Goal: Task Accomplishment & Management: Manage account settings

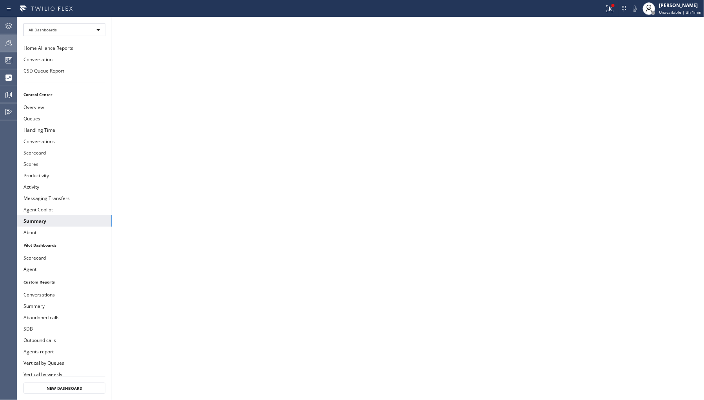
click at [9, 45] on icon at bounding box center [8, 42] width 9 height 9
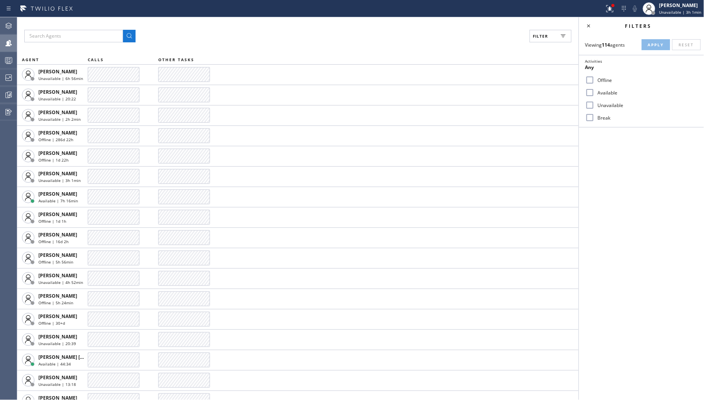
click at [614, 100] on div "Unavailable" at bounding box center [641, 105] width 125 height 13
click at [612, 104] on label "Unavailable" at bounding box center [646, 105] width 103 height 7
click at [595, 104] on input "Unavailable" at bounding box center [589, 104] width 9 height 9
checkbox input "true"
click at [648, 46] on button "Apply" at bounding box center [656, 44] width 29 height 11
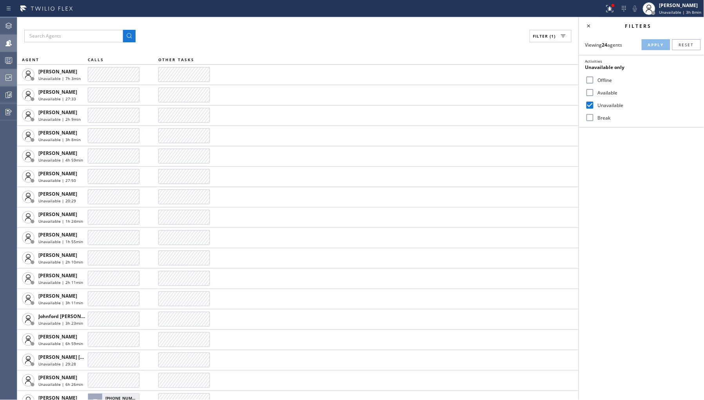
click at [7, 80] on icon at bounding box center [8, 77] width 9 height 9
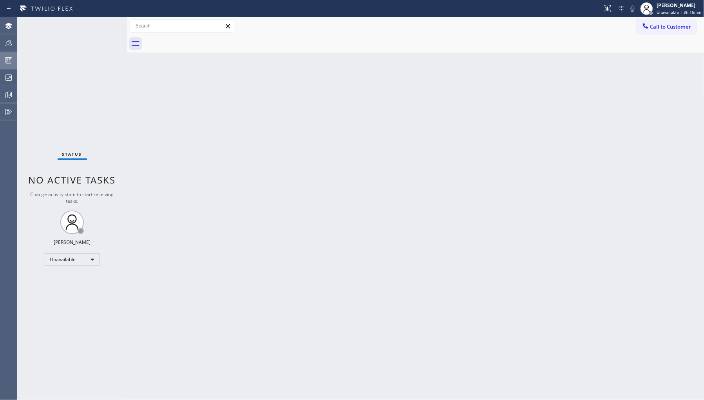
click at [6, 52] on div at bounding box center [8, 60] width 17 height 16
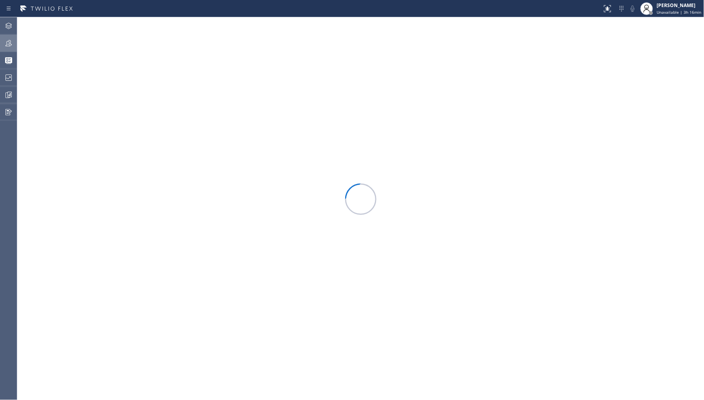
click at [11, 44] on icon at bounding box center [8, 42] width 9 height 9
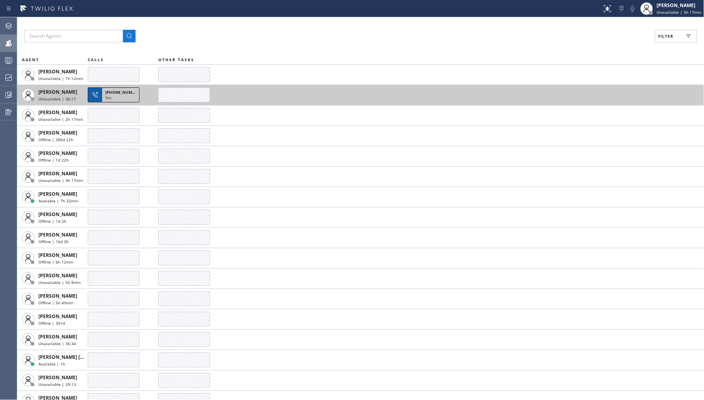
click at [124, 92] on span "[PHONE_NUMBER]" at bounding box center [123, 91] width 36 height 5
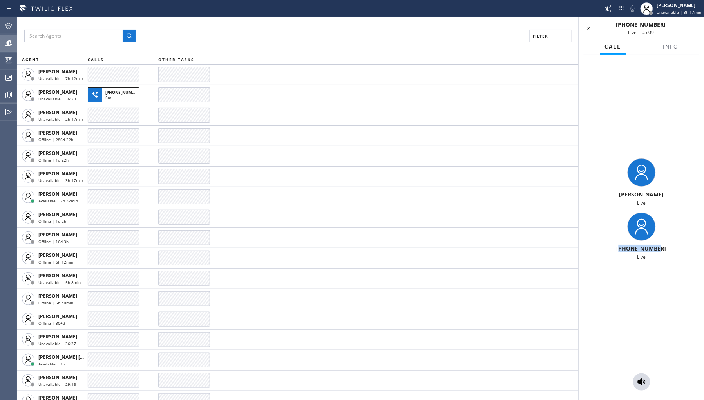
drag, startPoint x: 624, startPoint y: 248, endPoint x: 669, endPoint y: 251, distance: 45.2
click at [673, 252] on div "[PHONE_NUMBER]" at bounding box center [641, 247] width 119 height 7
click at [639, 246] on span "[PHONE_NUMBER]" at bounding box center [642, 247] width 50 height 7
drag, startPoint x: 626, startPoint y: 248, endPoint x: 677, endPoint y: 249, distance: 51.3
click at [677, 249] on div "[PHONE_NUMBER]" at bounding box center [641, 247] width 119 height 7
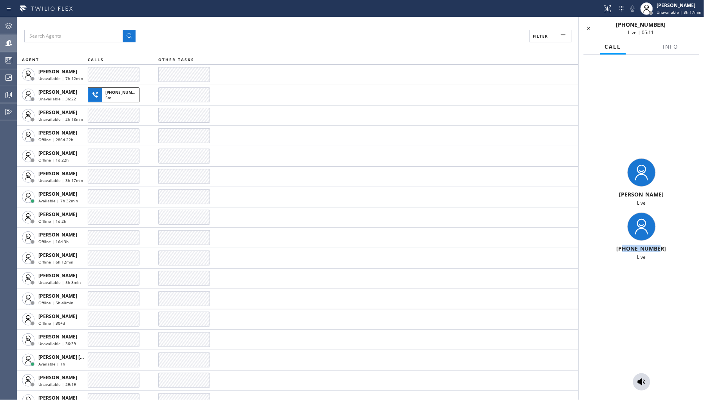
copy span "3104221616"
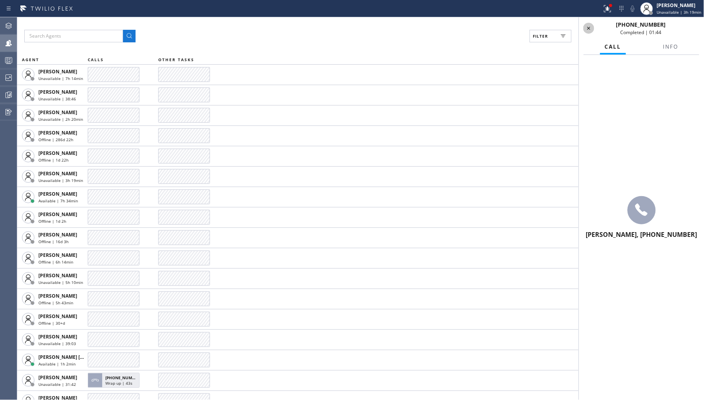
drag, startPoint x: 589, startPoint y: 24, endPoint x: 594, endPoint y: 30, distance: 7.5
click at [589, 24] on icon at bounding box center [588, 28] width 9 height 9
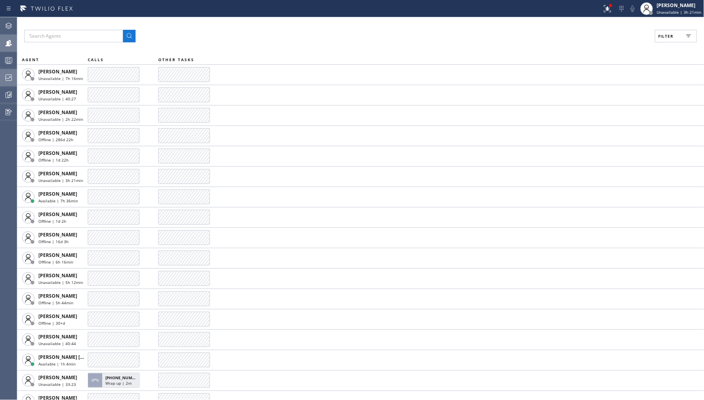
click at [7, 76] on icon at bounding box center [8, 77] width 9 height 9
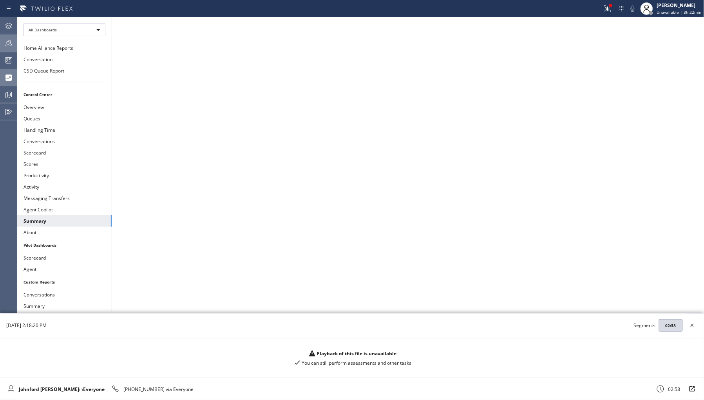
click at [9, 44] on icon at bounding box center [8, 42] width 9 height 9
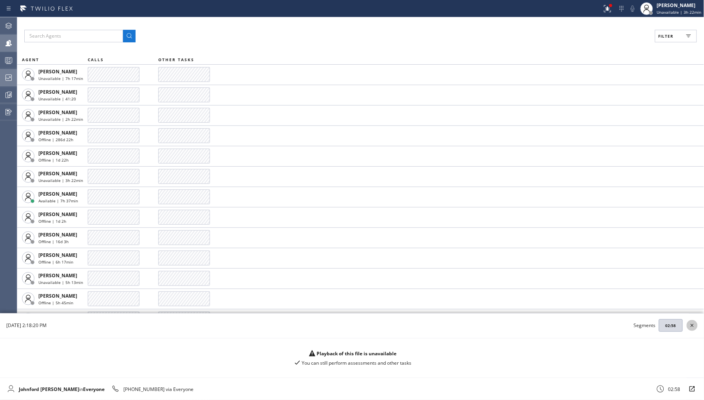
click at [692, 322] on icon at bounding box center [692, 324] width 9 height 9
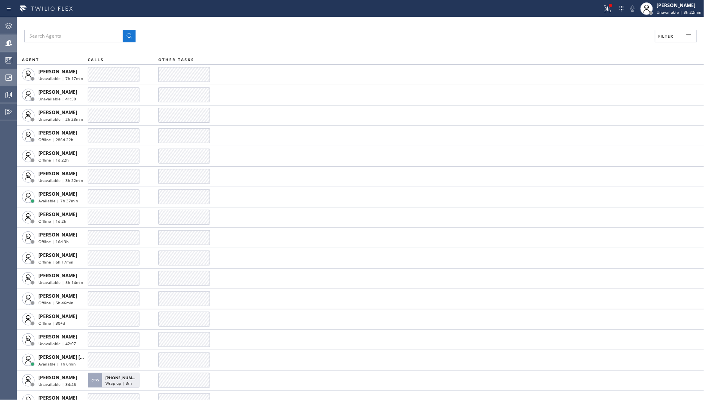
click at [14, 76] on div at bounding box center [8, 77] width 17 height 9
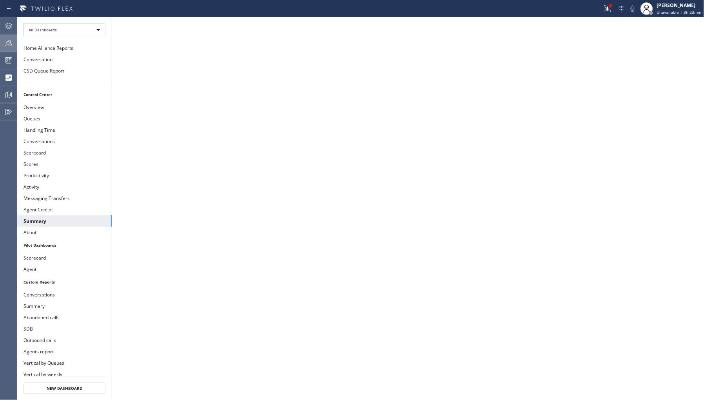
click at [8, 36] on div at bounding box center [8, 43] width 17 height 16
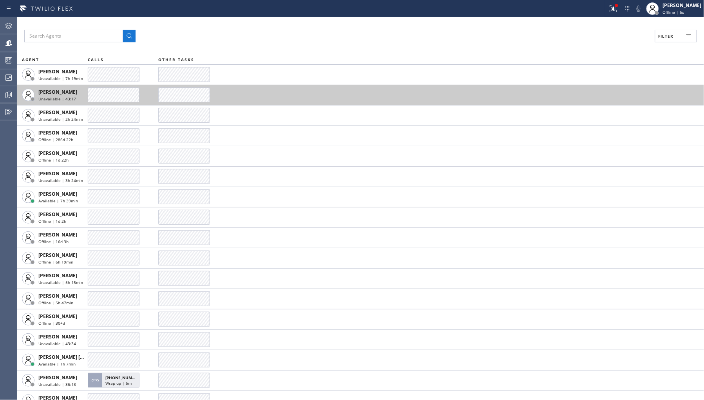
click at [106, 86] on td at bounding box center [123, 95] width 71 height 20
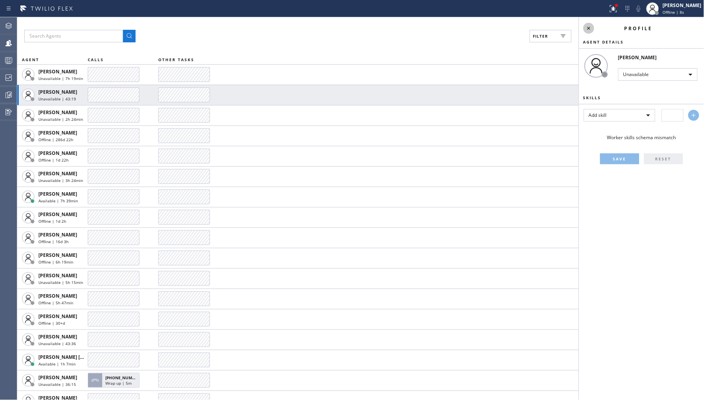
click at [586, 26] on icon at bounding box center [588, 28] width 9 height 9
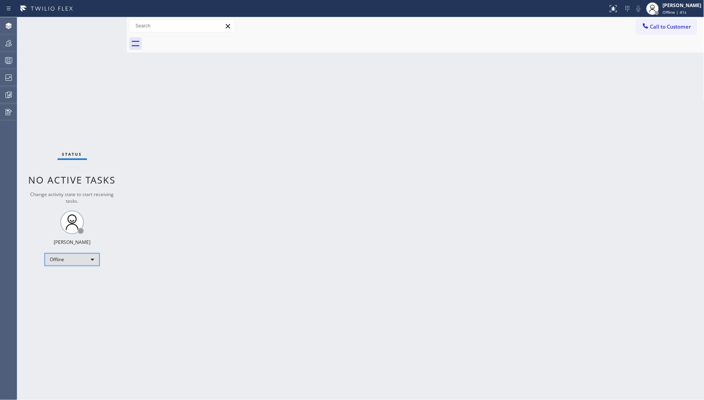
click at [72, 254] on div "Offline" at bounding box center [72, 259] width 55 height 13
click at [69, 292] on li "Unavailable" at bounding box center [71, 289] width 53 height 9
drag, startPoint x: 4, startPoint y: 39, endPoint x: 337, endPoint y: 0, distance: 335.3
click at [5, 40] on icon at bounding box center [8, 42] width 9 height 9
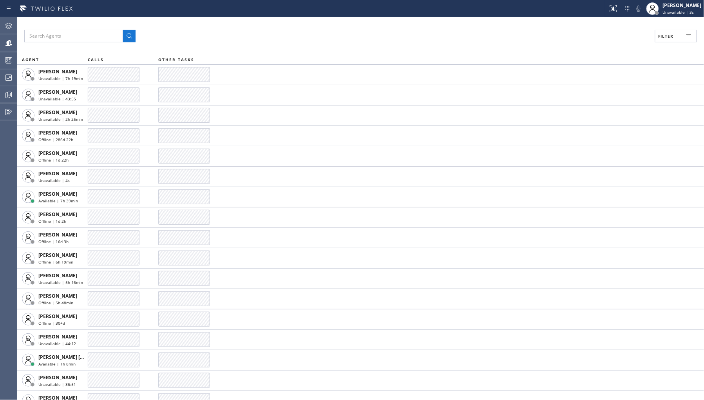
click at [659, 39] on button "Filter" at bounding box center [676, 36] width 42 height 13
drag, startPoint x: 609, startPoint y: 107, endPoint x: 651, endPoint y: 69, distance: 56.8
click at [610, 109] on div "Unavailable" at bounding box center [641, 105] width 125 height 13
drag, startPoint x: 595, startPoint y: 106, endPoint x: 609, endPoint y: 92, distance: 20.0
click at [597, 107] on label "Unavailable" at bounding box center [646, 105] width 103 height 7
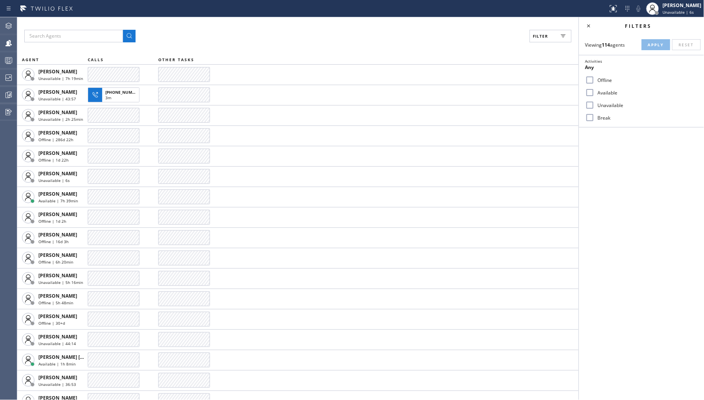
click at [595, 107] on input "Unavailable" at bounding box center [589, 104] width 9 height 9
checkbox input "true"
click at [659, 48] on button "Apply" at bounding box center [656, 44] width 29 height 11
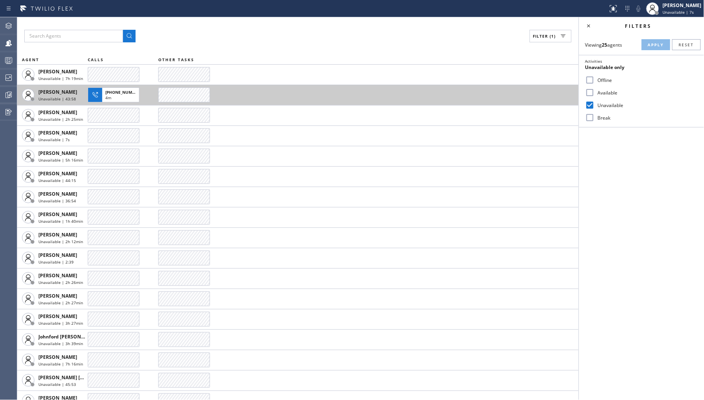
click at [109, 92] on span "[PHONE_NUMBER]" at bounding box center [123, 91] width 36 height 5
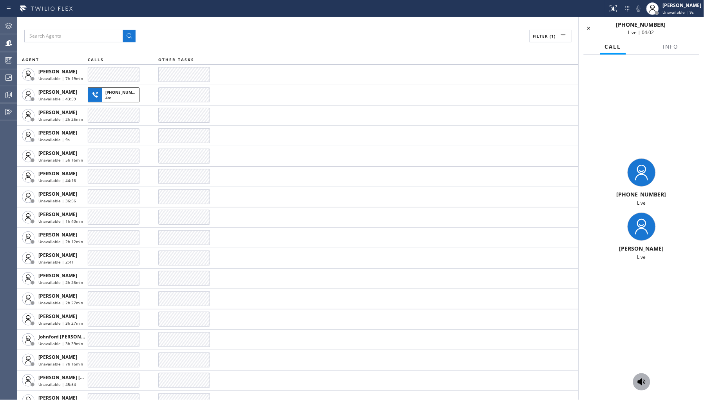
click at [641, 378] on icon at bounding box center [641, 381] width 9 height 9
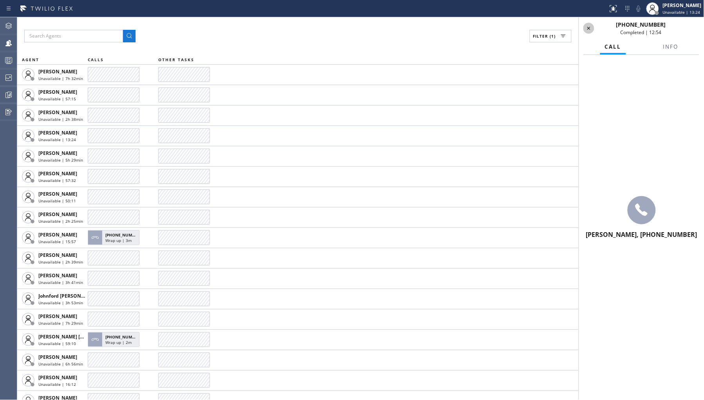
click at [588, 30] on icon at bounding box center [588, 28] width 9 height 9
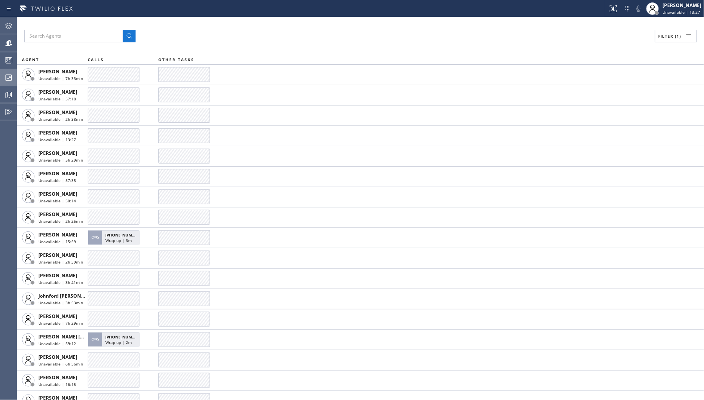
click at [10, 73] on icon at bounding box center [8, 77] width 9 height 9
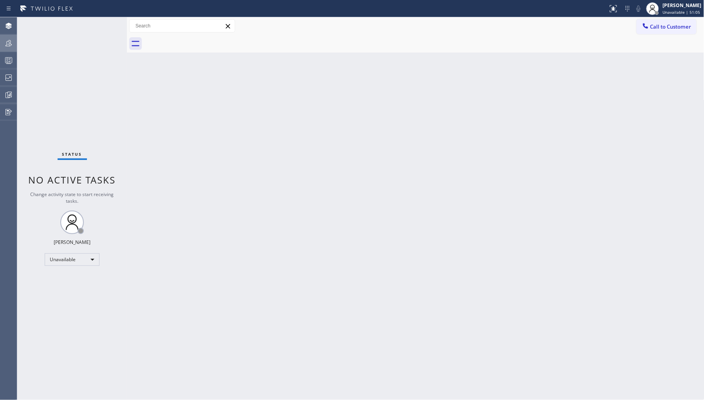
click at [11, 38] on icon at bounding box center [8, 42] width 9 height 9
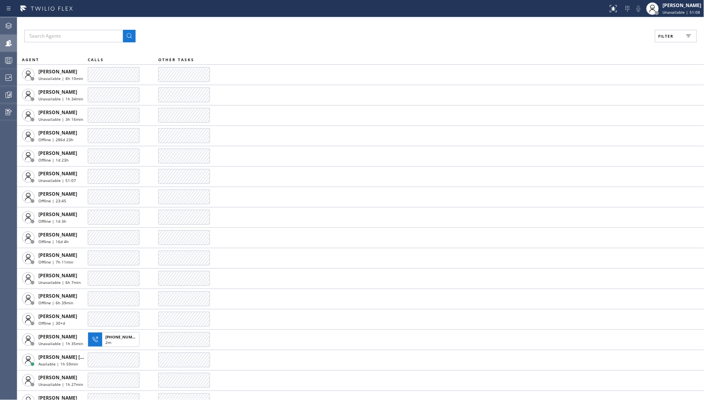
click at [663, 34] on span "Filter" at bounding box center [666, 35] width 15 height 5
click at [617, 106] on label "Unavailable" at bounding box center [646, 105] width 103 height 7
click at [595, 106] on input "Unavailable" at bounding box center [589, 104] width 9 height 9
checkbox input "true"
click at [655, 42] on span "Apply" at bounding box center [656, 44] width 16 height 5
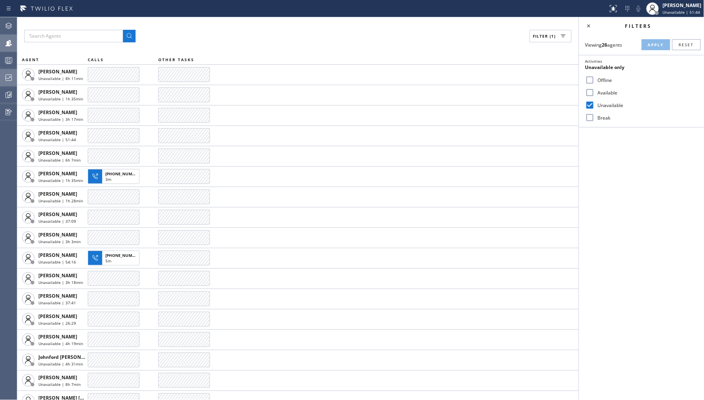
click at [11, 77] on icon at bounding box center [8, 77] width 9 height 9
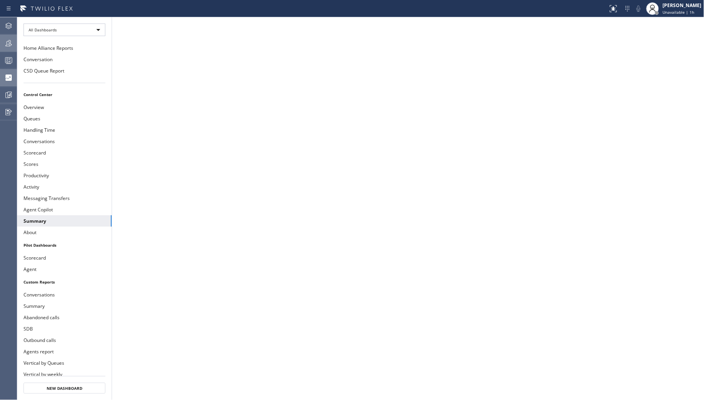
click at [10, 42] on icon at bounding box center [8, 42] width 9 height 9
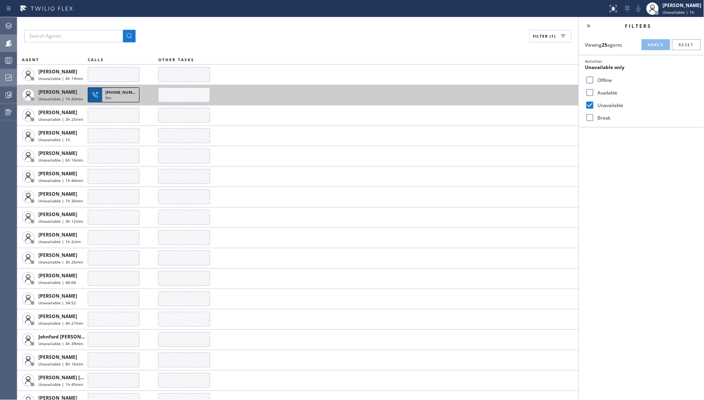
click at [106, 97] on span "6m" at bounding box center [108, 97] width 6 height 5
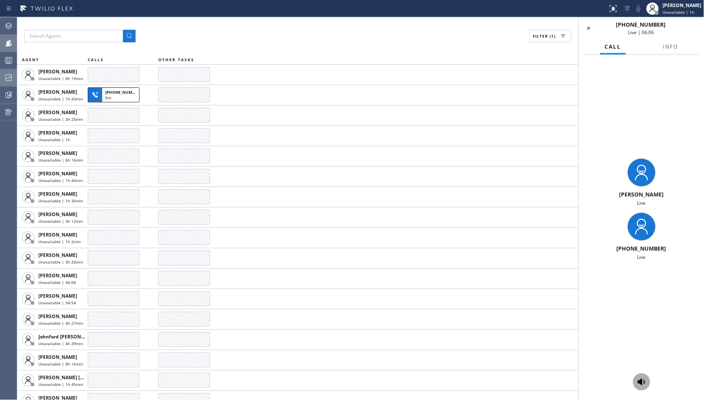
click at [643, 379] on icon at bounding box center [641, 381] width 9 height 9
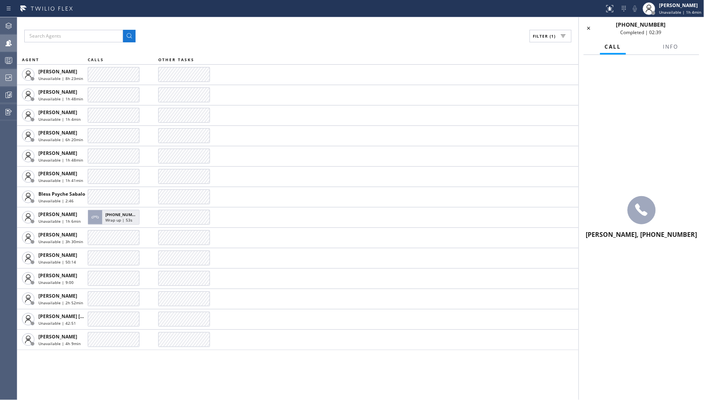
click at [589, 22] on div "+19548653883 Completed | 02:39" at bounding box center [641, 28] width 116 height 15
click at [588, 29] on icon at bounding box center [588, 28] width 9 height 9
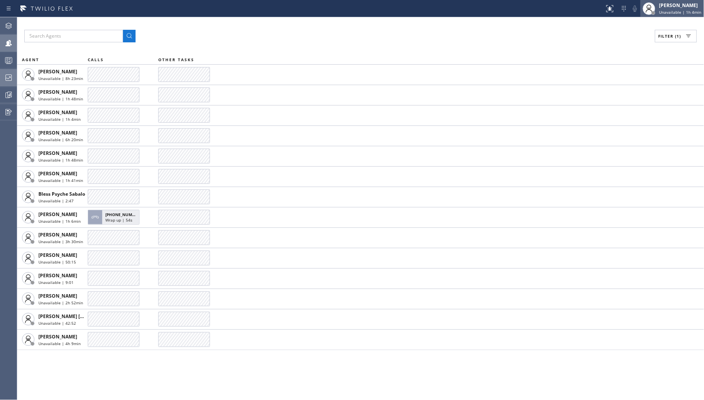
click at [681, 7] on div "[PERSON_NAME]" at bounding box center [680, 5] width 42 height 7
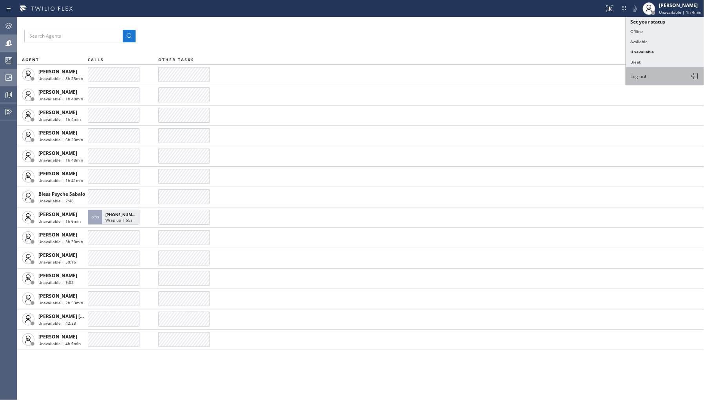
click at [650, 78] on button "Log out" at bounding box center [665, 75] width 78 height 17
